Goal: Information Seeking & Learning: Learn about a topic

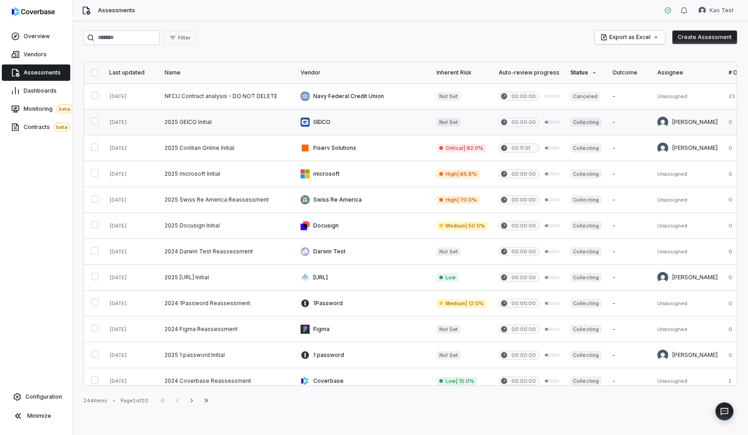
click at [215, 118] on link at bounding box center [227, 121] width 136 height 25
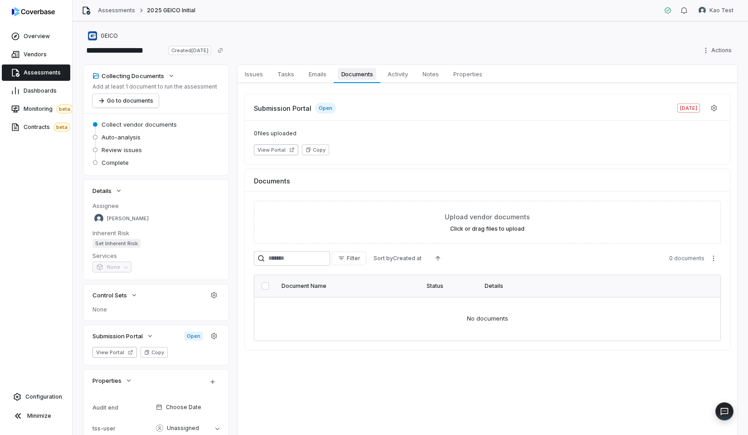
click at [337, 78] on link "Documents Documents" at bounding box center [357, 74] width 47 height 18
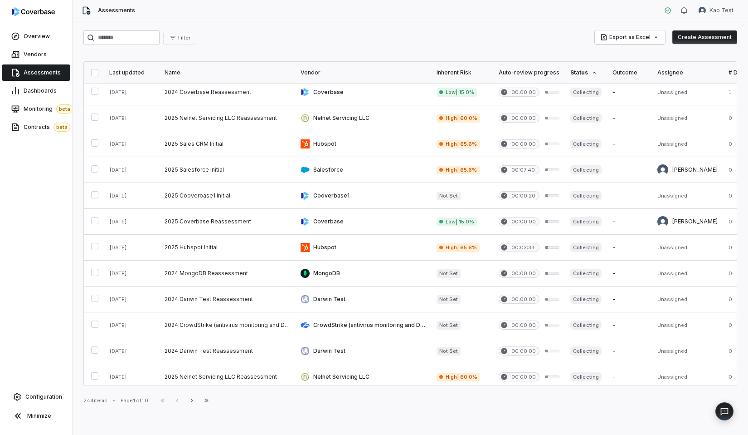
scroll to position [344, 0]
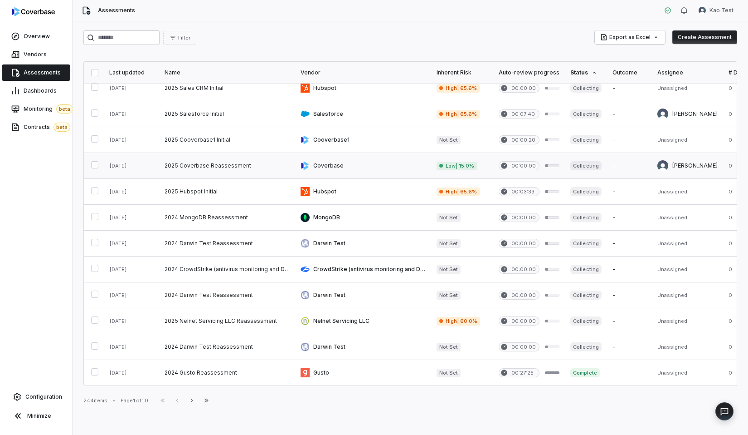
click at [277, 170] on link at bounding box center [227, 165] width 136 height 25
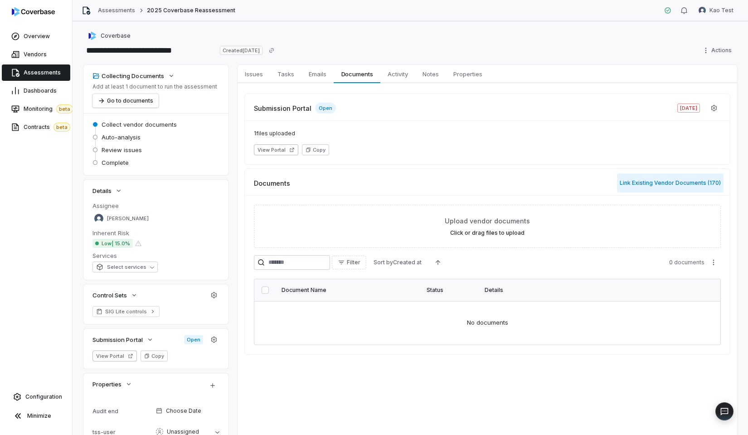
click at [646, 183] on button "Link Existing Vendor Documents ( 170 )" at bounding box center [670, 182] width 107 height 19
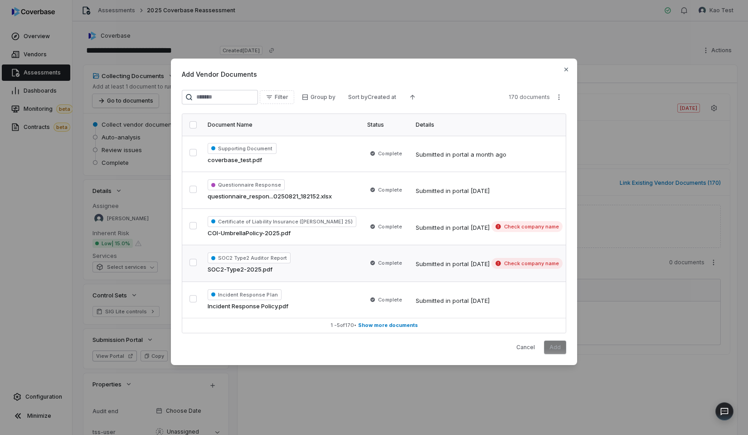
click at [376, 277] on td "Complete" at bounding box center [386, 263] width 48 height 37
click at [555, 344] on button "Add" at bounding box center [555, 347] width 22 height 14
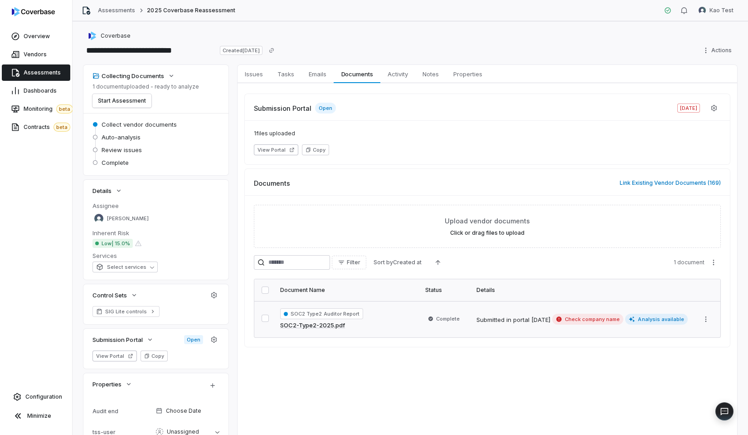
click at [401, 311] on div "SOC2 Type2 Auditor Report SOC2-Type2-2025.pdf" at bounding box center [347, 319] width 134 height 22
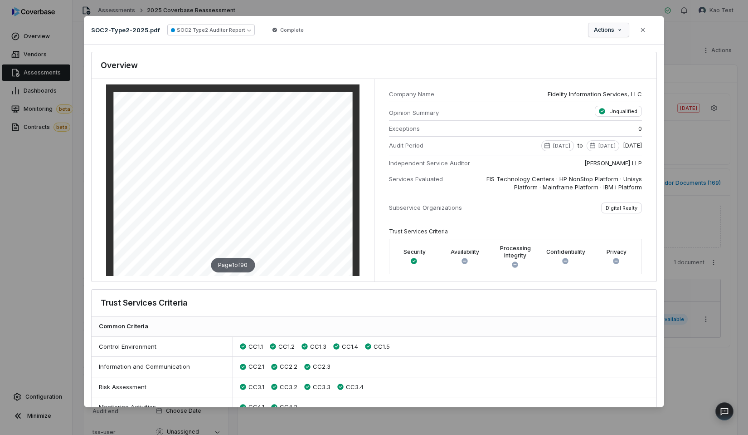
click at [620, 28] on icon "button" at bounding box center [619, 29] width 7 height 7
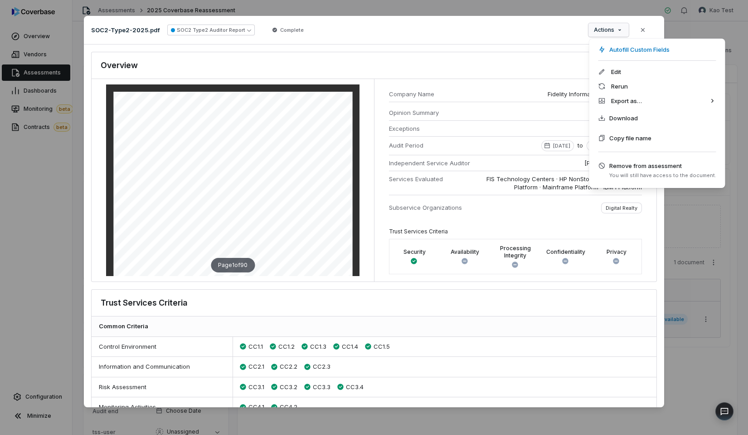
click at [535, 36] on div "Document Preview SOC2-Type2-2025.pdf SOC2 Type2 Auditor Report Complete Actions…" at bounding box center [374, 217] width 748 height 432
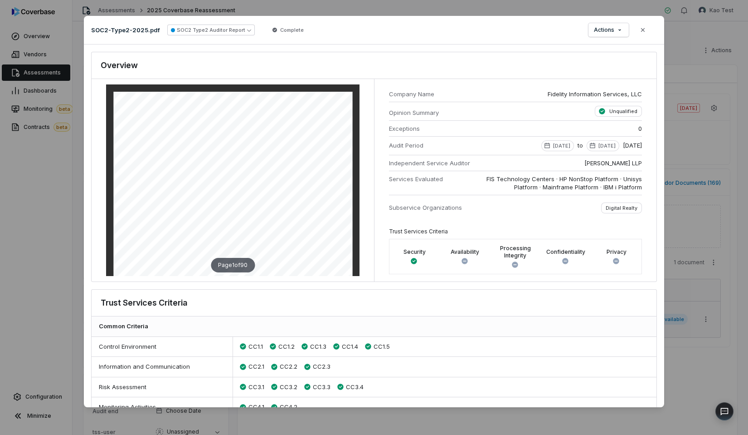
click at [142, 52] on div "Overview Page 1 of 90 Company Name Fidelity Information Services, LLC Opinion S…" at bounding box center [374, 167] width 566 height 230
click at [645, 32] on icon "button" at bounding box center [643, 29] width 7 height 7
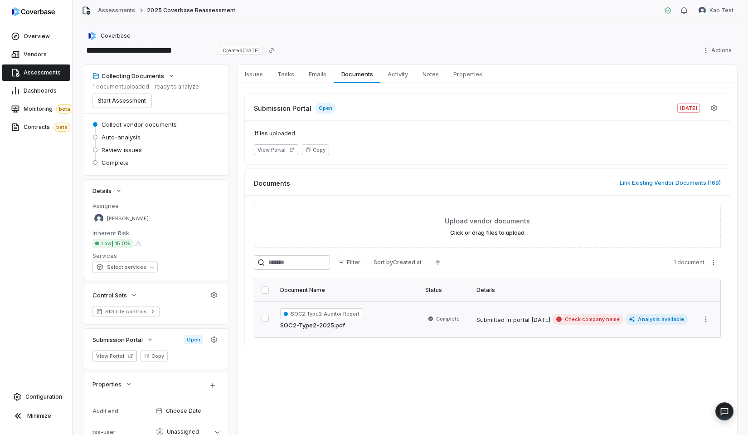
click at [333, 25] on div "**********" at bounding box center [411, 227] width 676 height 413
click at [278, 31] on div "Coverbase" at bounding box center [410, 35] width 654 height 11
click at [366, 308] on td "SOC2 Type2 Auditor Report SOC2-Type2-2025.pdf" at bounding box center [347, 319] width 145 height 36
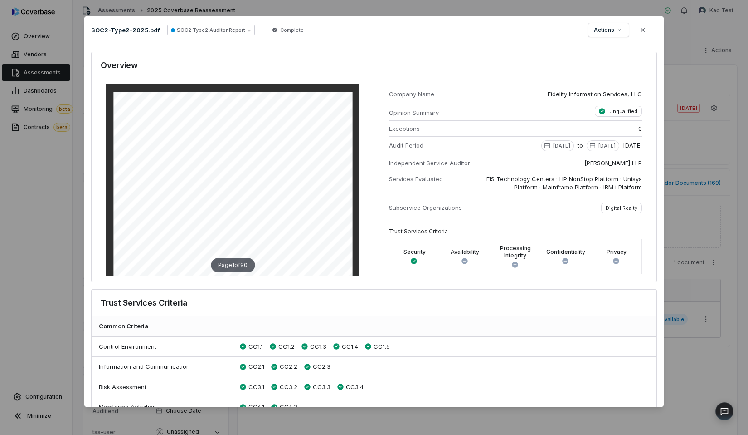
click at [297, 9] on div "Document Preview SOC2-Type2-2025.pdf SOC2 Type2 Auditor Report Complete Actions…" at bounding box center [374, 217] width 748 height 432
